Goal: Information Seeking & Learning: Learn about a topic

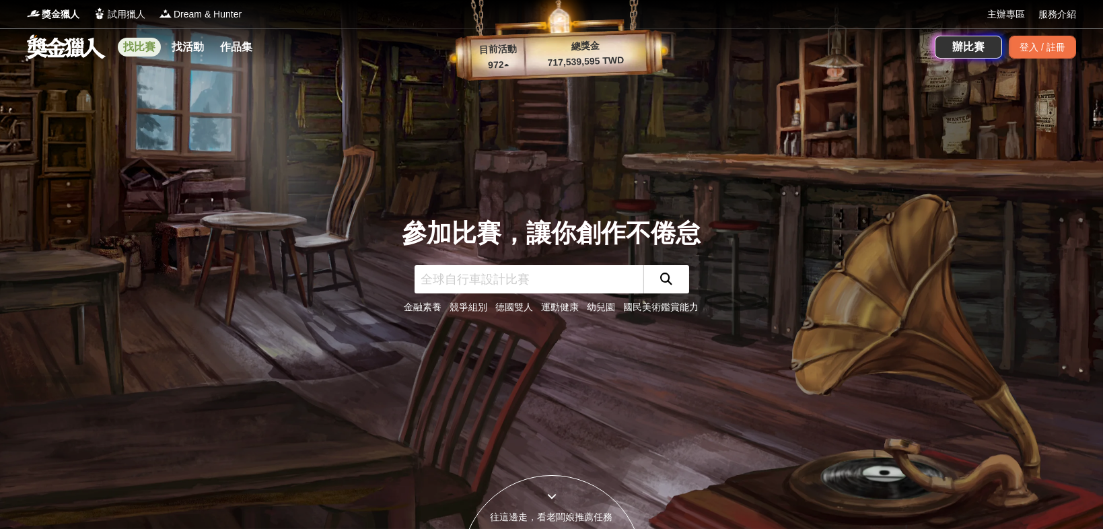
click at [145, 45] on link "找比賽" at bounding box center [139, 47] width 43 height 19
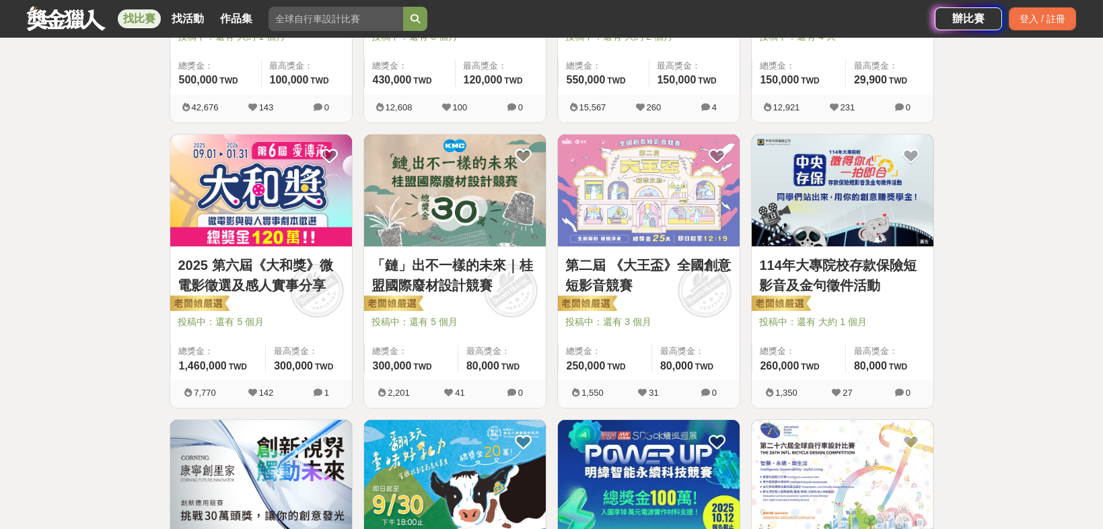
scroll to position [485, 0]
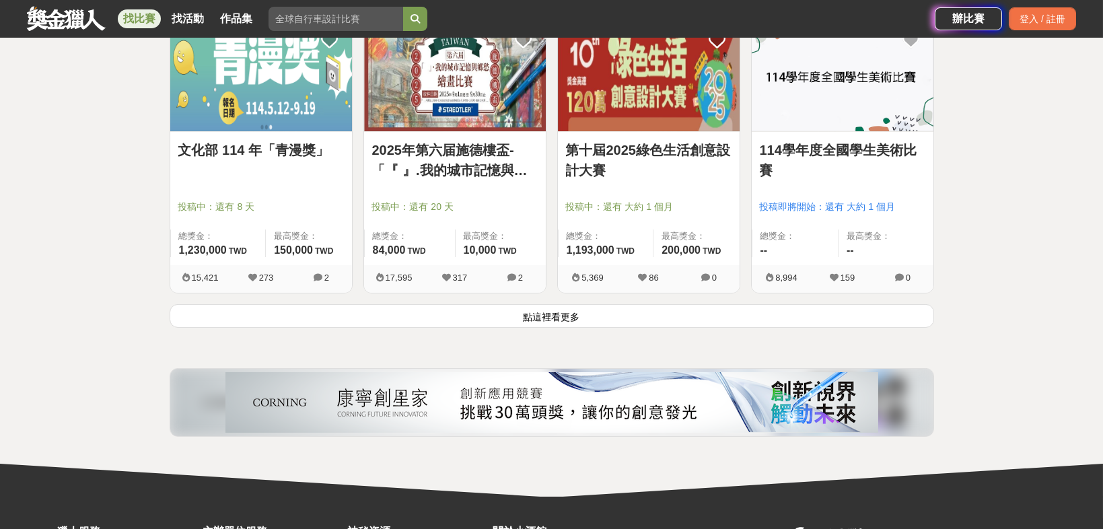
scroll to position [1838, 0]
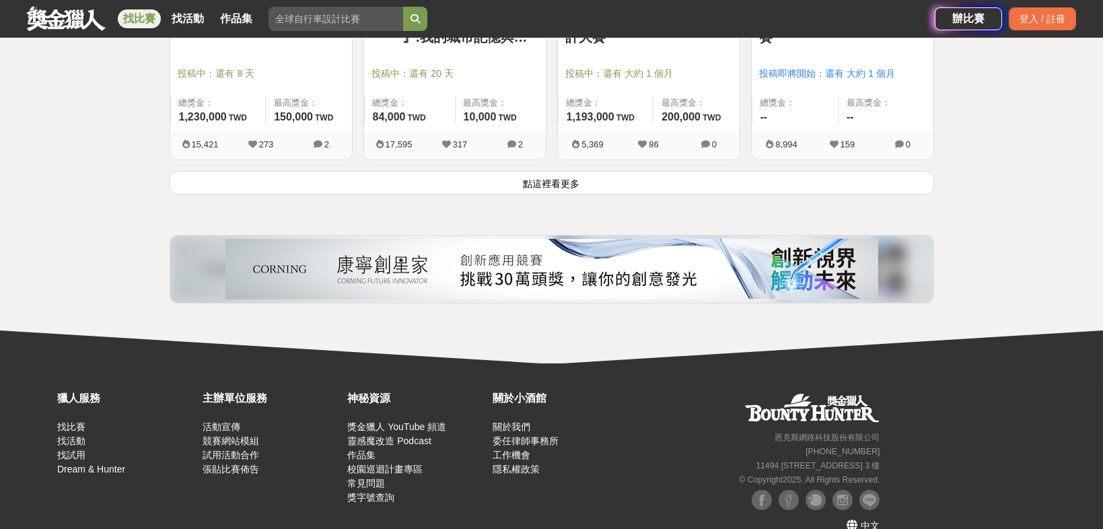
click at [580, 181] on button "點這裡看更多" at bounding box center [552, 183] width 765 height 24
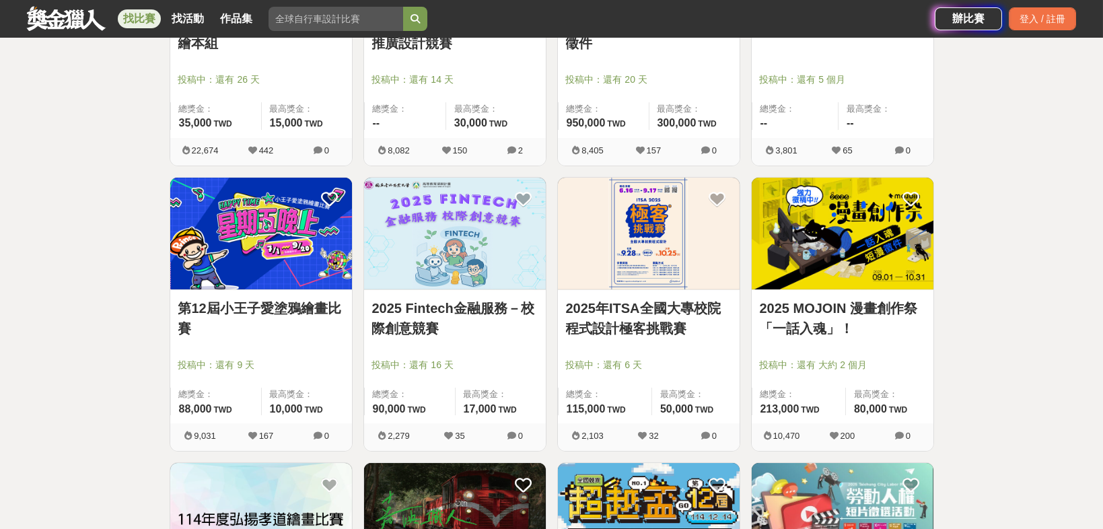
scroll to position [2700, 0]
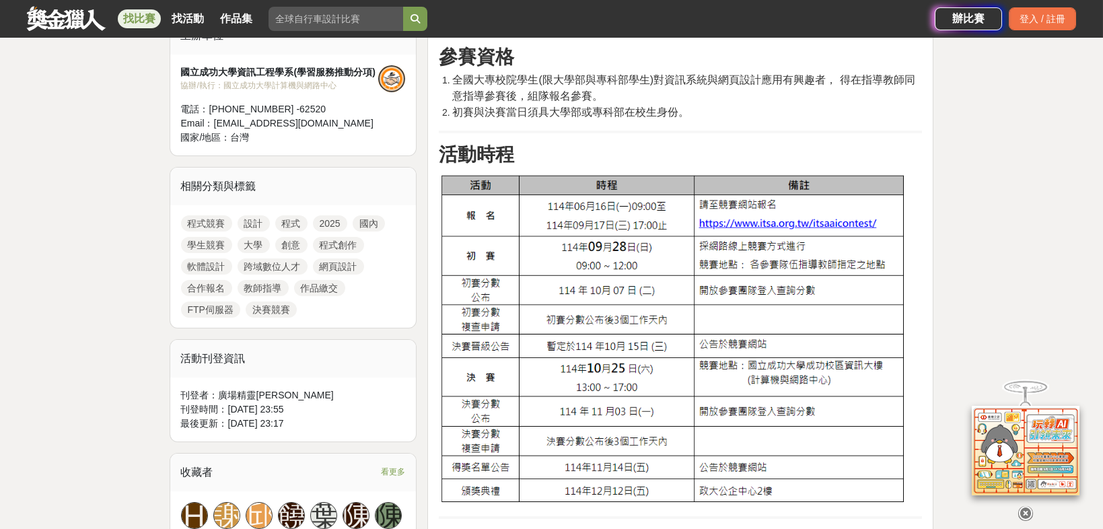
scroll to position [485, 0]
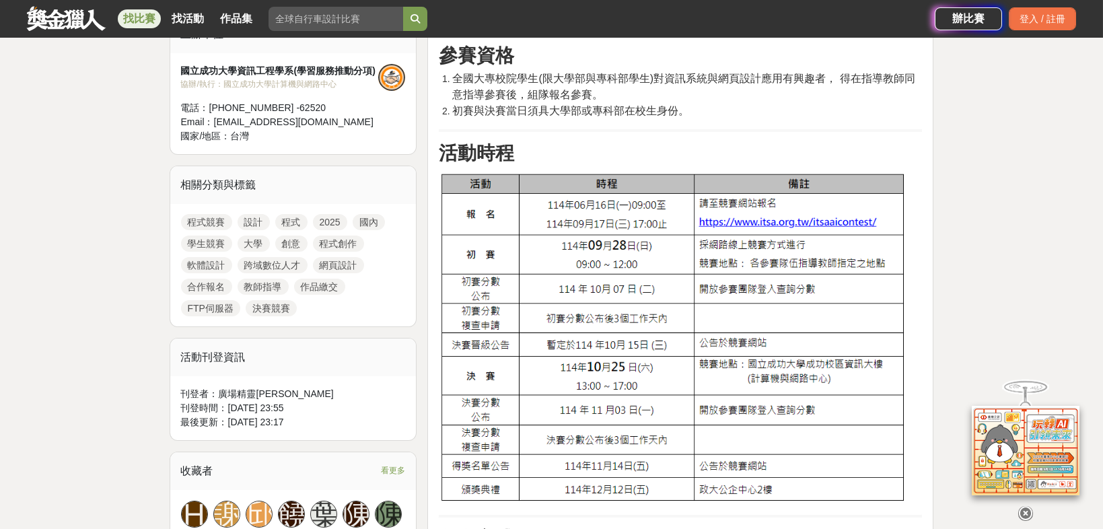
click at [753, 219] on img at bounding box center [673, 339] width 469 height 332
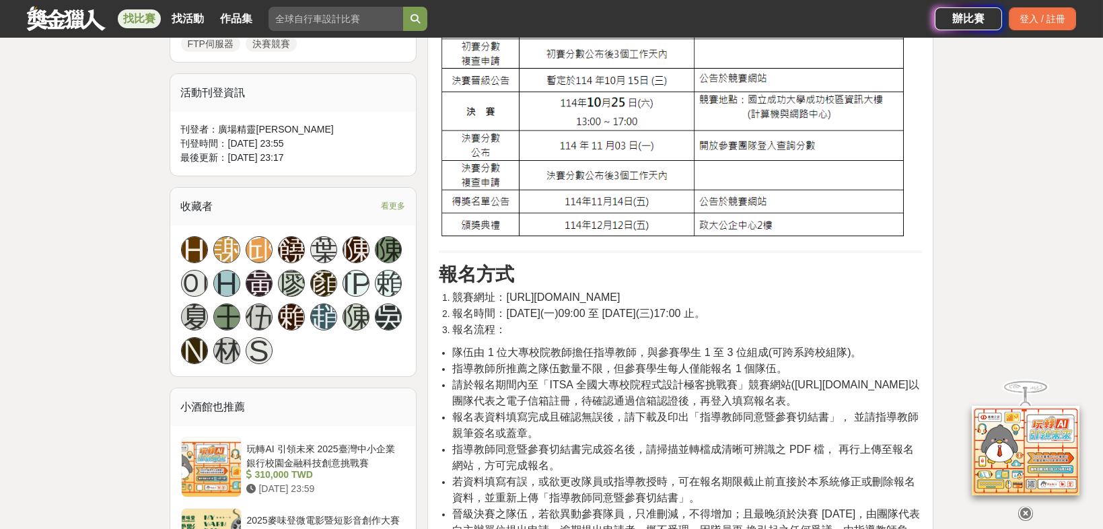
scroll to position [754, 0]
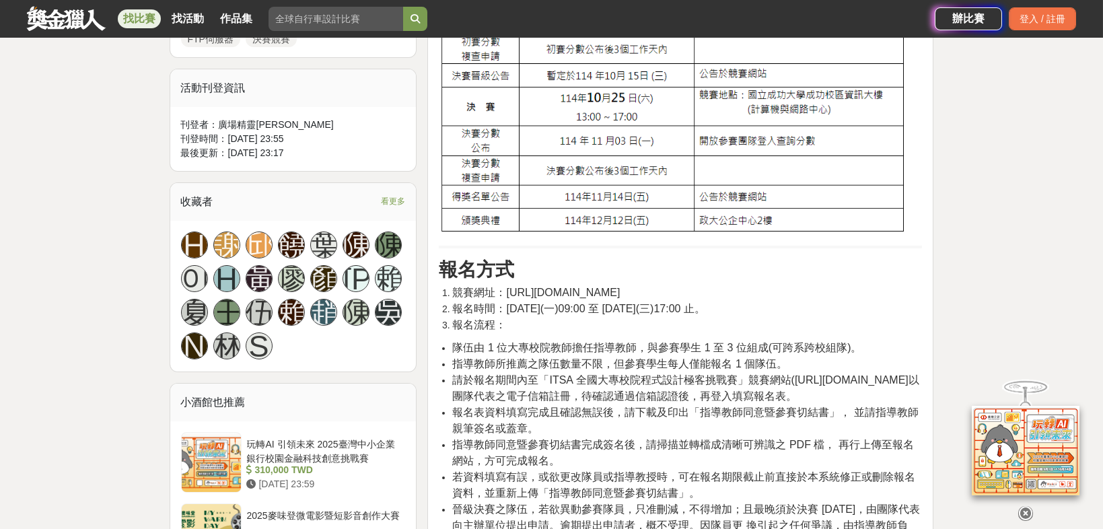
drag, startPoint x: 707, startPoint y: 287, endPoint x: 506, endPoint y: 295, distance: 200.8
click at [506, 295] on li "競賽網址：https://e-tutor.itsa.org.tw/ITSAcontest/" at bounding box center [687, 293] width 470 height 16
copy span "https://e-tutor.itsa.org.tw/ITSAcontest/"
